Goal: Navigation & Orientation: Find specific page/section

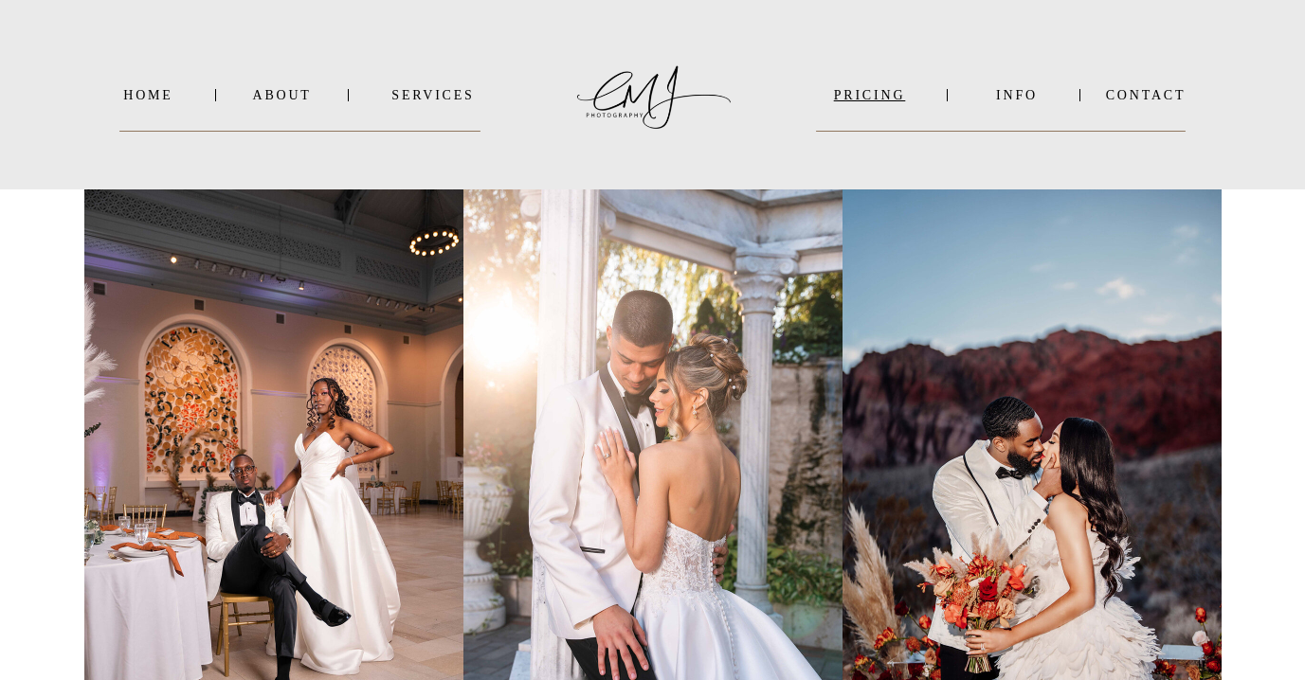
click at [882, 98] on nav "PRICING" at bounding box center [870, 95] width 106 height 14
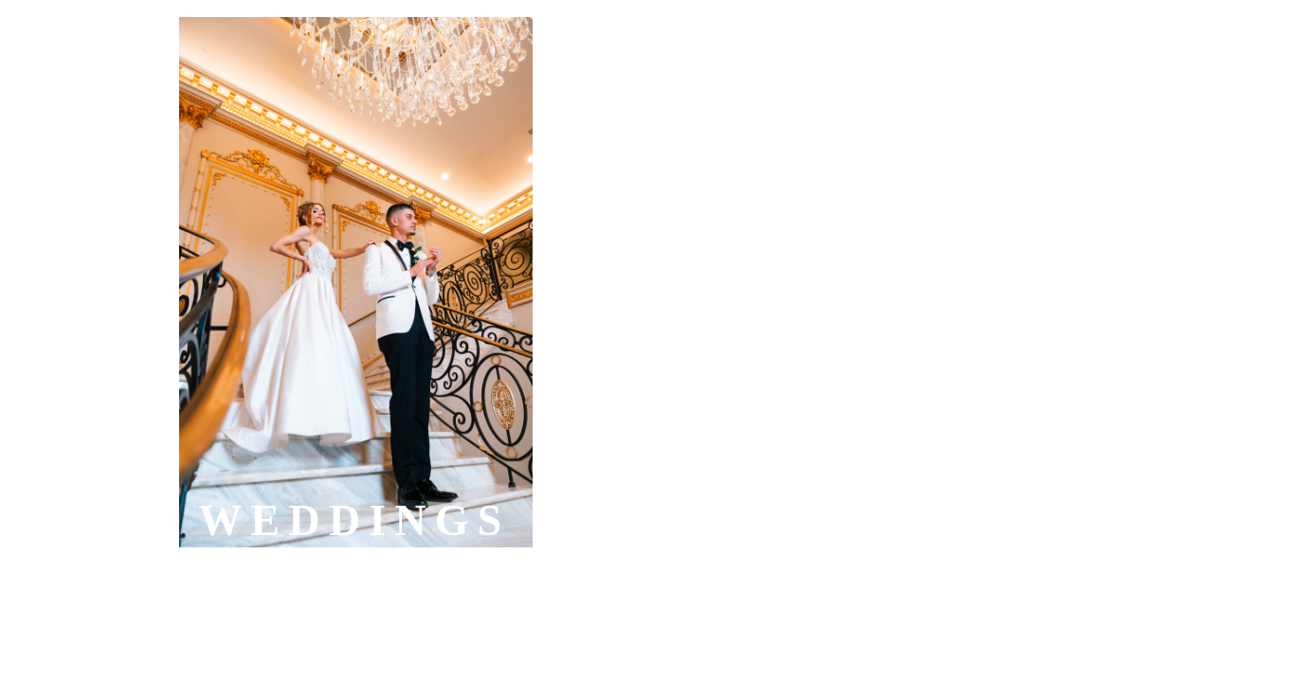
scroll to position [688, 0]
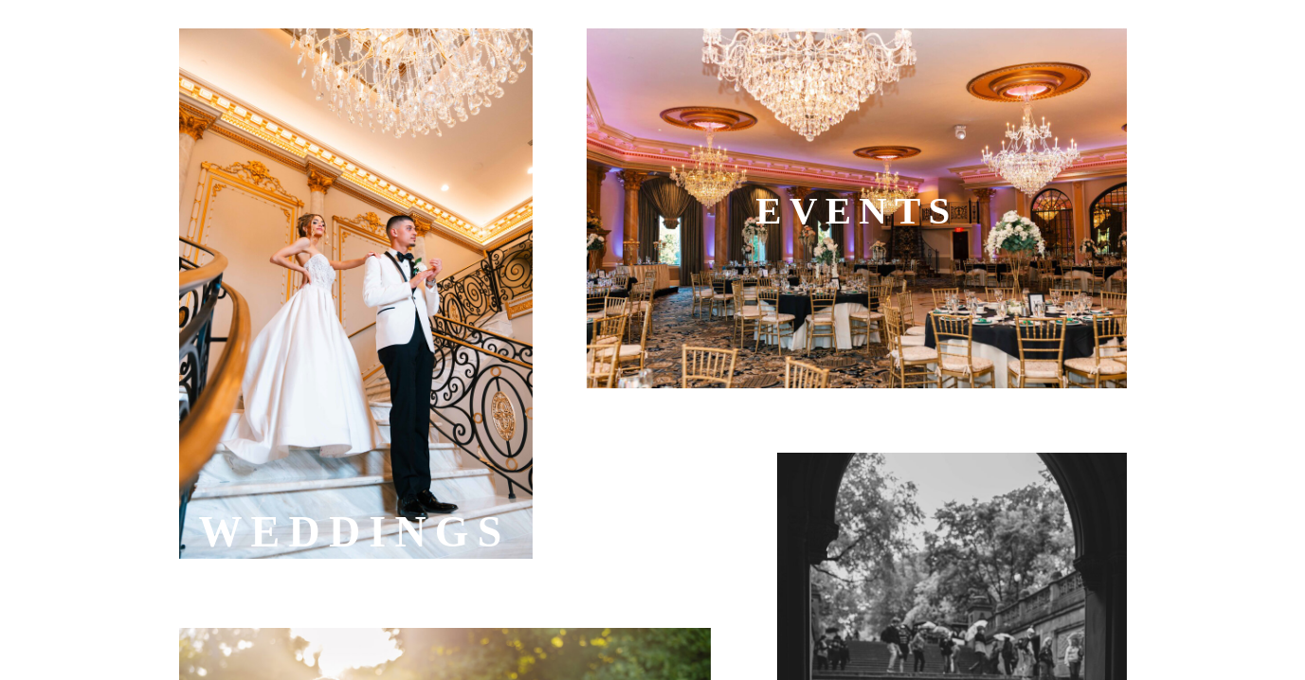
click at [845, 244] on div at bounding box center [857, 208] width 540 height 360
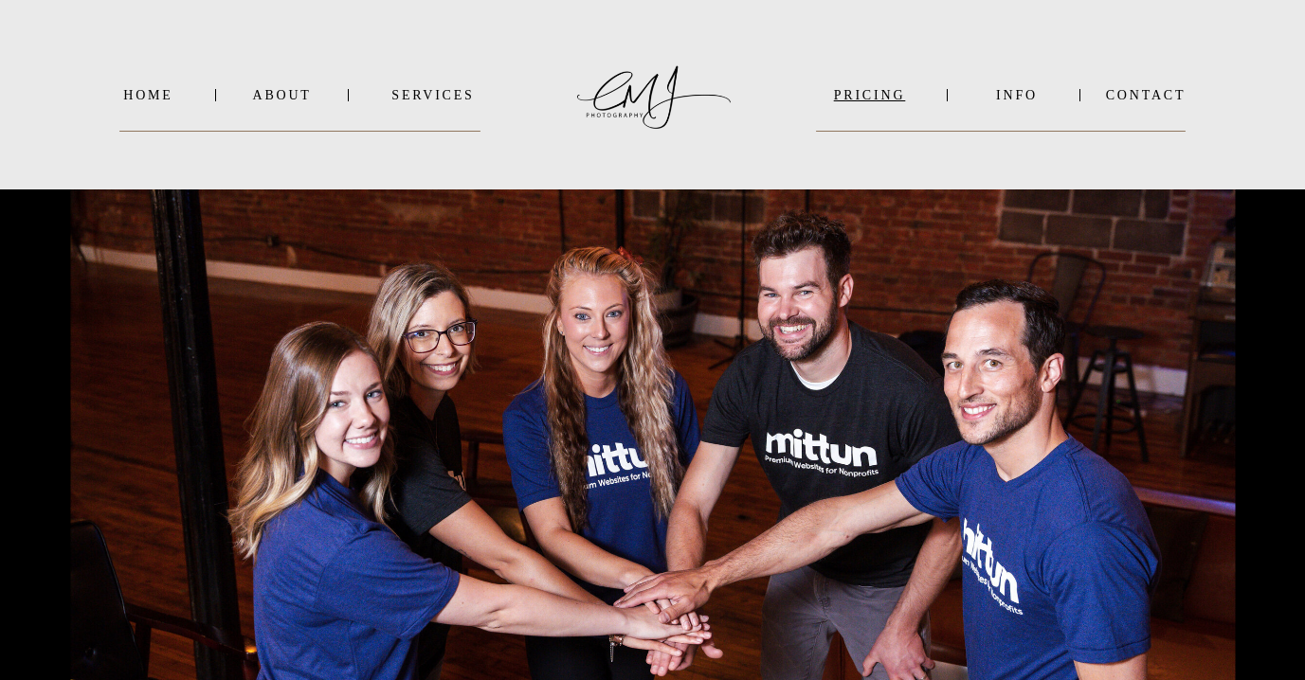
click at [881, 98] on nav "PRICING" at bounding box center [870, 95] width 106 height 14
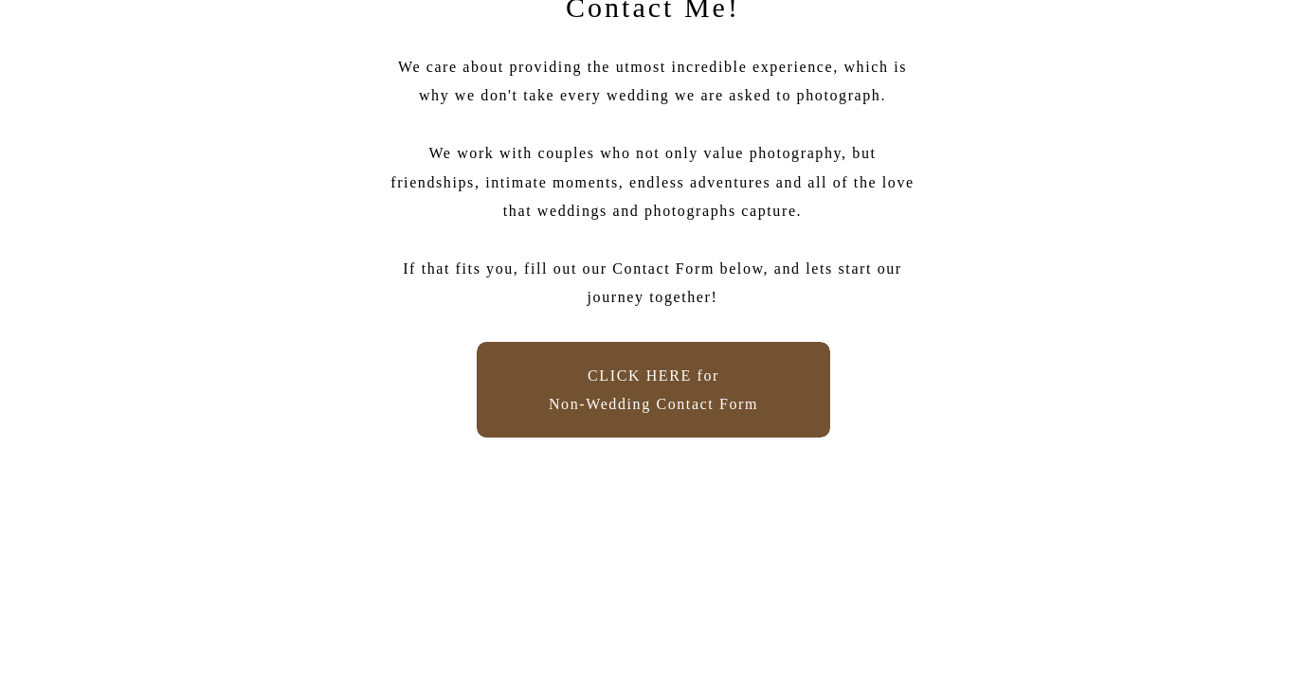
scroll to position [1737, 0]
